Goal: Check status

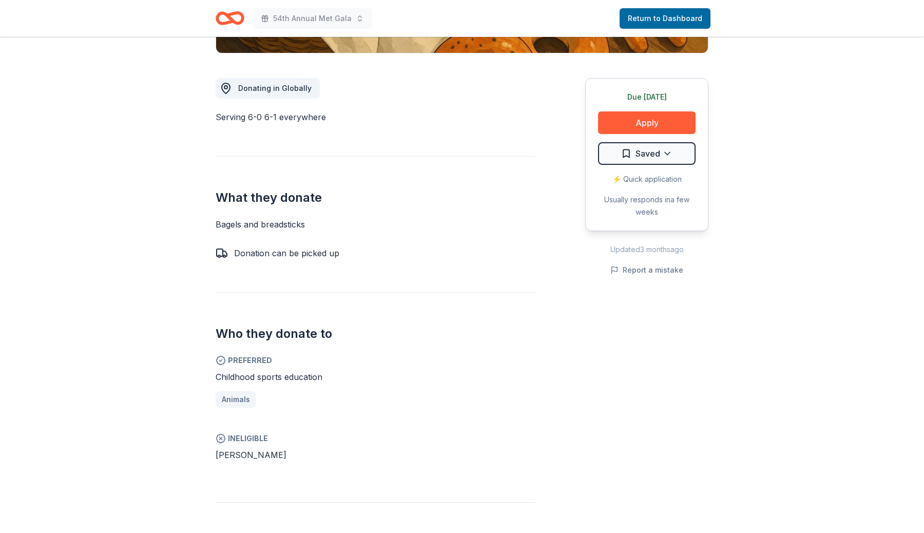
scroll to position [737, 0]
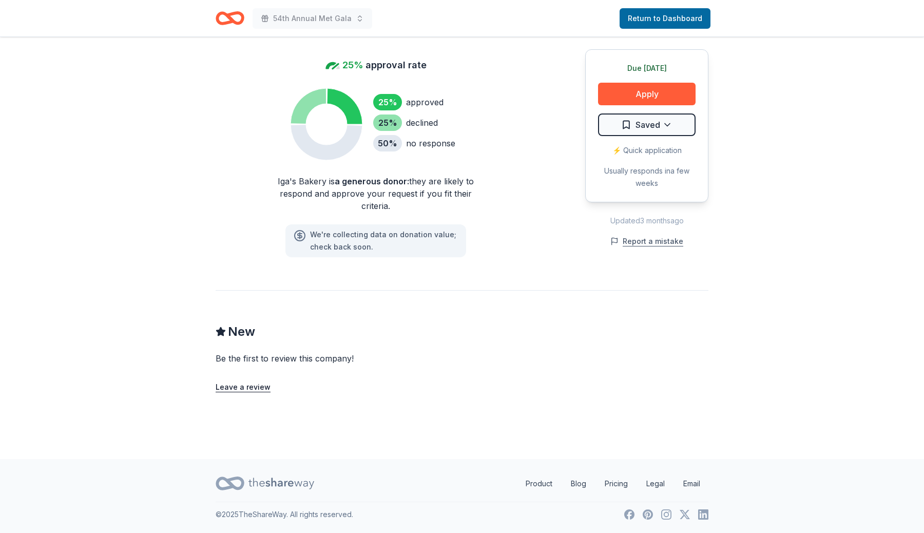
click at [670, 237] on button "Report a mistake" at bounding box center [646, 241] width 73 height 12
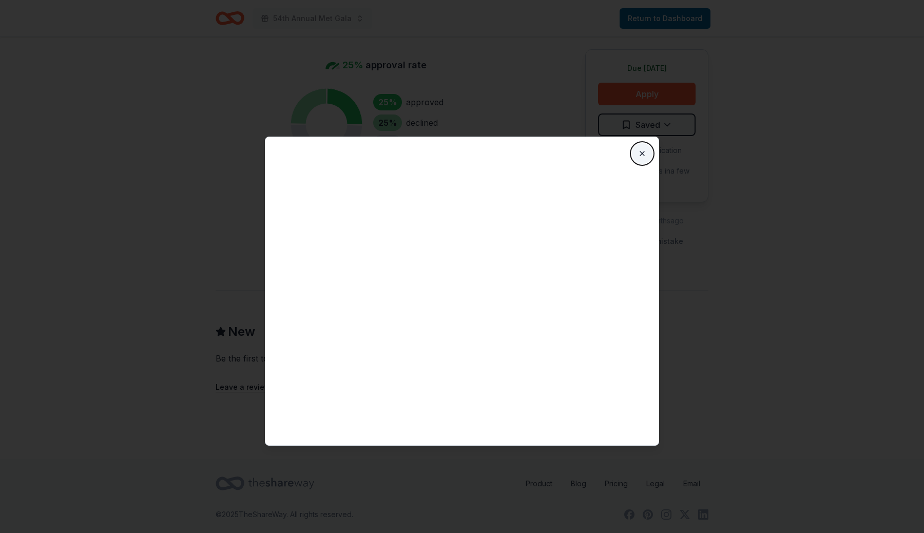
click at [647, 157] on button "Close" at bounding box center [642, 153] width 21 height 21
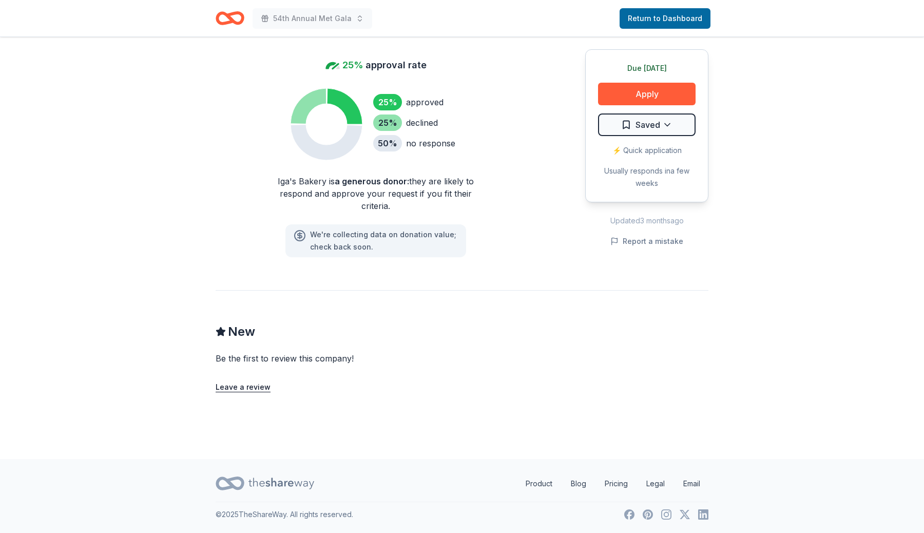
click at [221, 14] on icon "Home" at bounding box center [225, 18] width 16 height 10
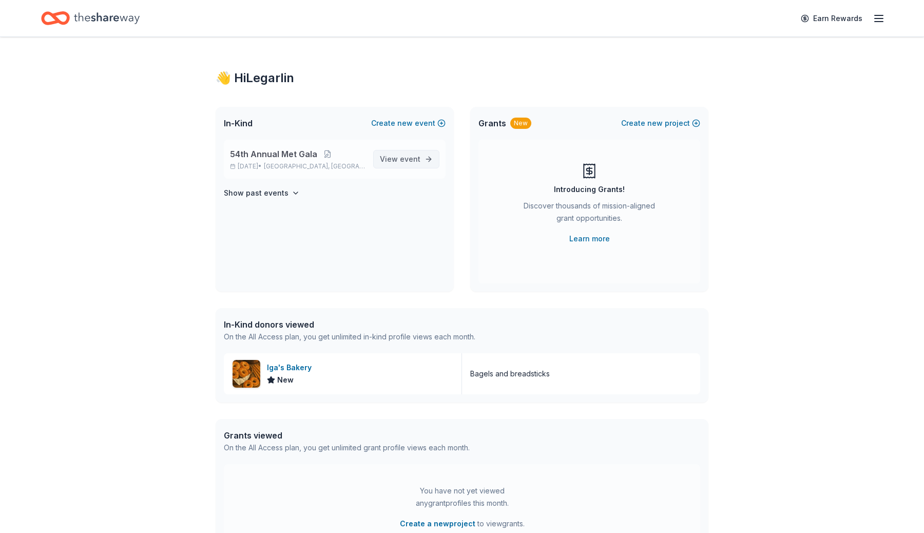
click at [411, 160] on span "event" at bounding box center [410, 159] width 21 height 9
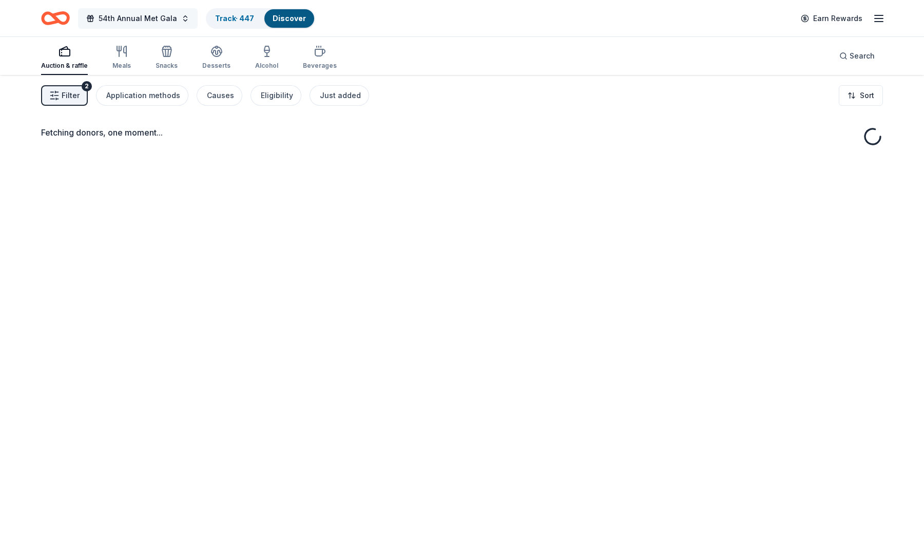
click at [174, 16] on button "54th Annual Met Gala" at bounding box center [138, 18] width 120 height 21
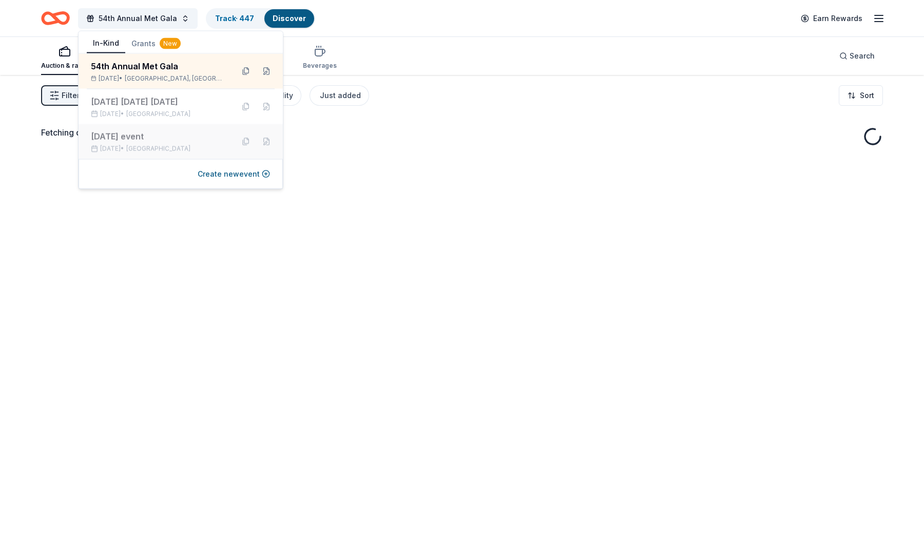
click at [169, 140] on div "[DATE] event" at bounding box center [158, 136] width 135 height 12
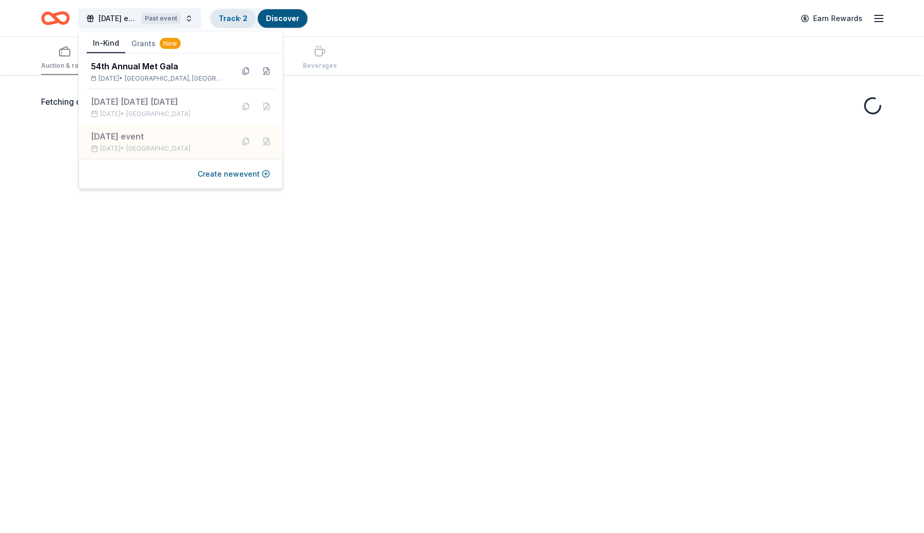
click at [246, 14] on link "Track · 2" at bounding box center [233, 18] width 29 height 9
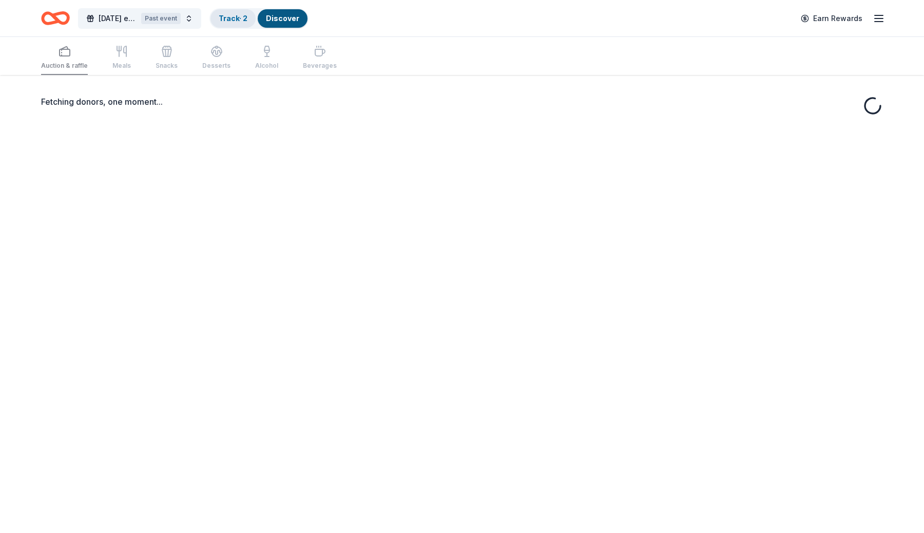
scroll to position [1, 0]
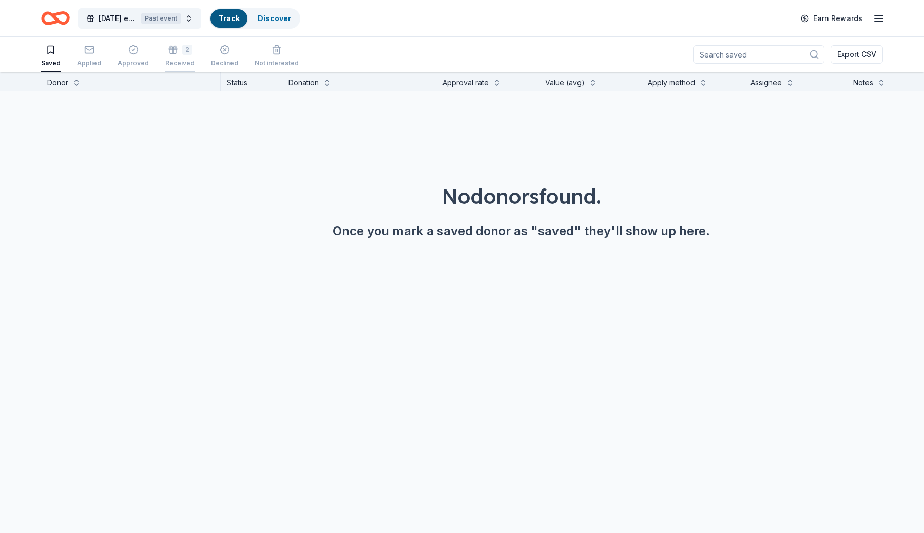
click at [171, 63] on div "Received" at bounding box center [179, 63] width 29 height 8
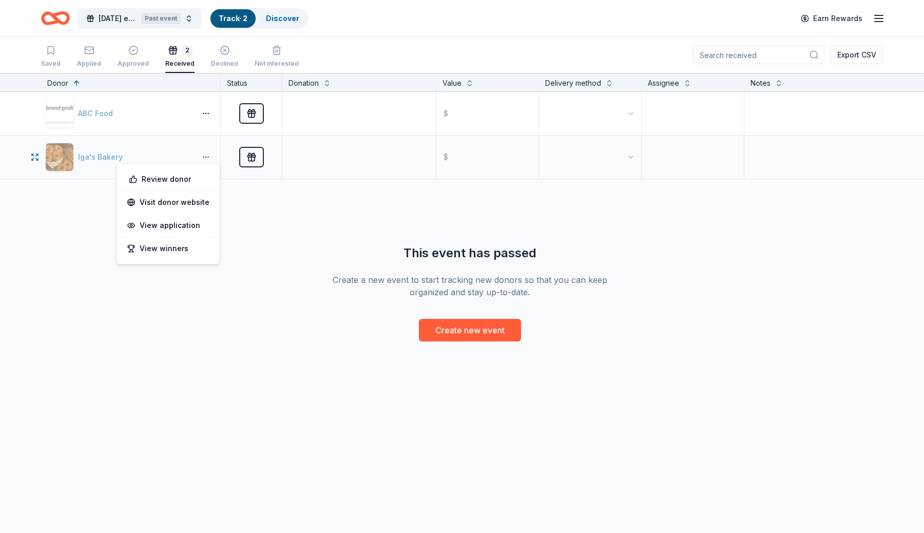
click at [206, 158] on button "button" at bounding box center [206, 157] width 21 height 8
click at [187, 250] on div "View winners" at bounding box center [168, 248] width 90 height 18
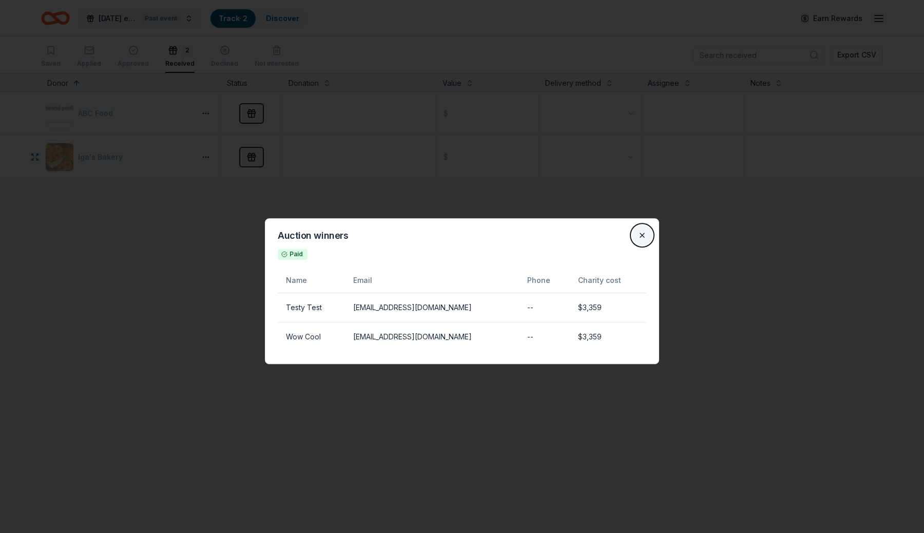
click at [638, 234] on button "Close" at bounding box center [642, 235] width 21 height 21
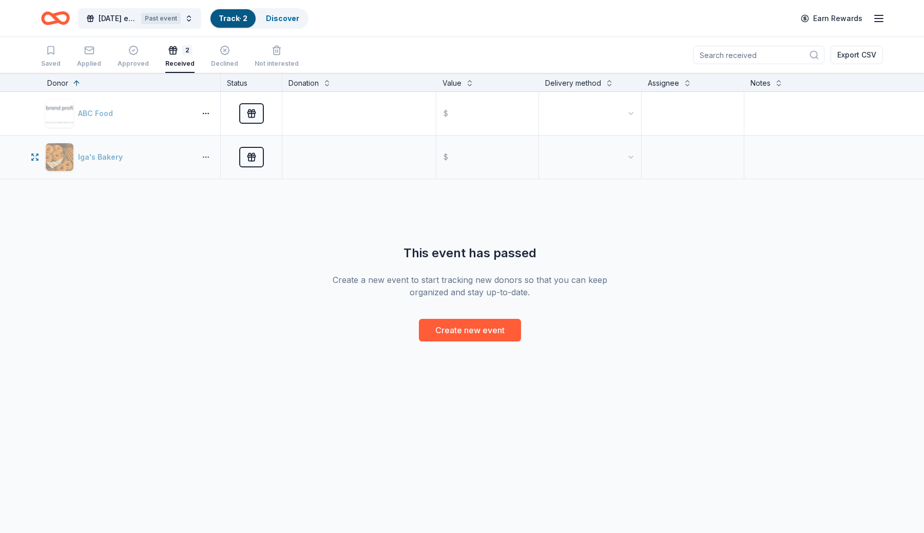
click at [207, 156] on button "button" at bounding box center [206, 157] width 21 height 8
click at [190, 247] on div "View winners" at bounding box center [168, 248] width 90 height 18
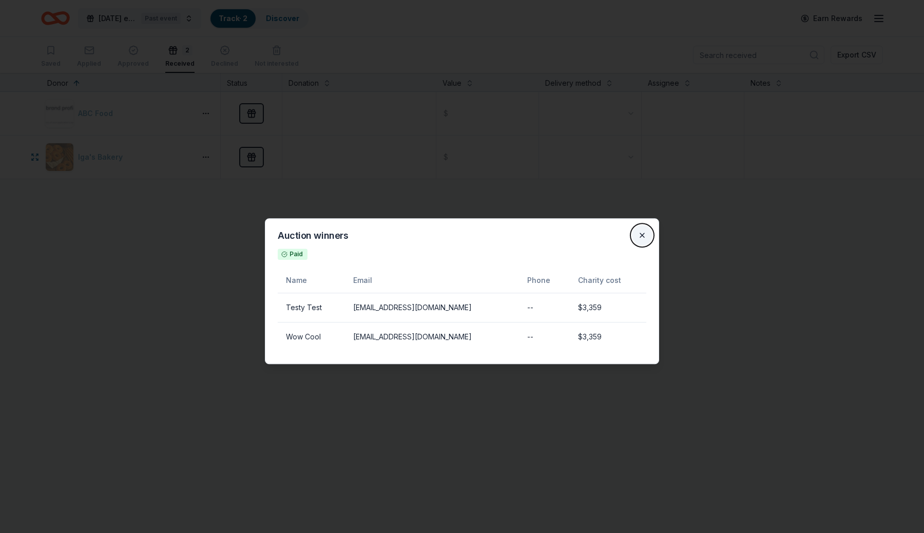
click at [642, 234] on button "Close" at bounding box center [642, 235] width 21 height 21
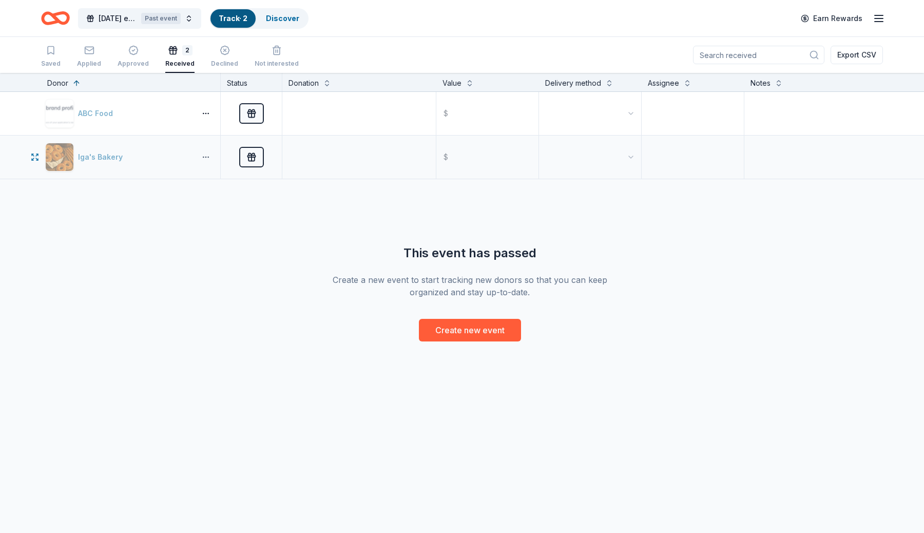
click at [207, 159] on button "button" at bounding box center [206, 157] width 21 height 8
click at [195, 254] on div "View winners" at bounding box center [168, 248] width 90 height 18
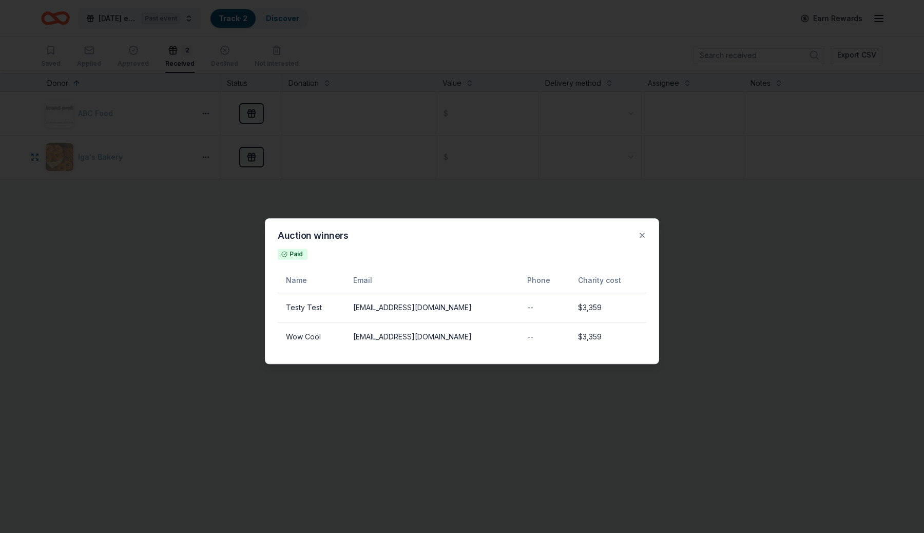
click at [805, 258] on div at bounding box center [462, 266] width 924 height 533
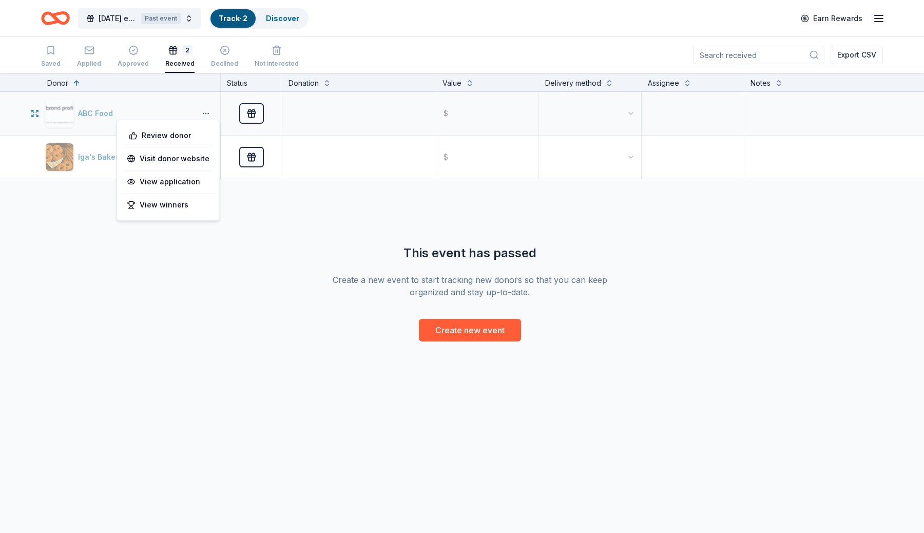
click at [207, 116] on button "button" at bounding box center [206, 113] width 21 height 8
click at [282, 218] on div "ABC Food Received $ Iga's Bakery Received $ This event has passed Create a new …" at bounding box center [469, 216] width 939 height 249
